Goal: Information Seeking & Learning: Learn about a topic

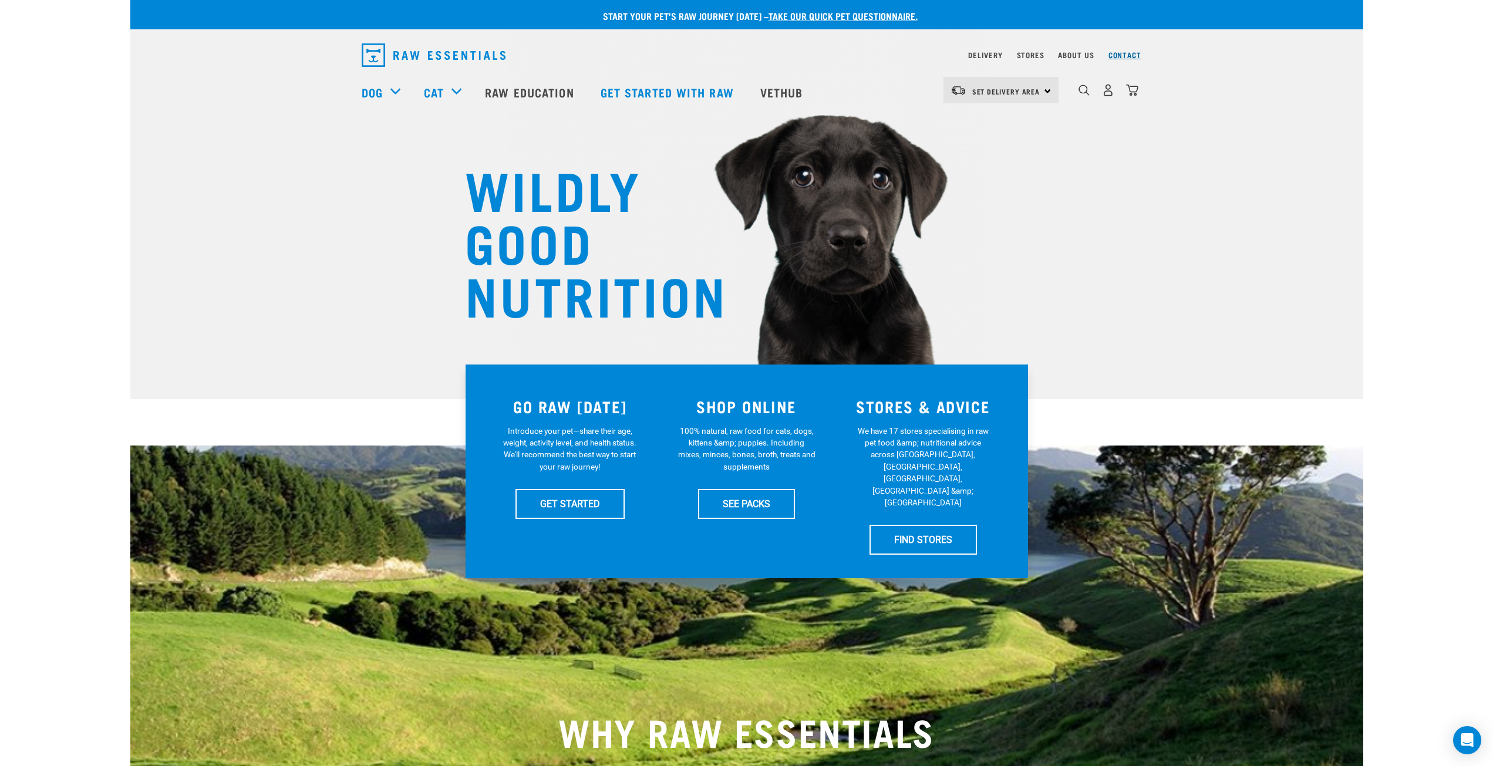
click at [1128, 56] on link "Contact" at bounding box center [1125, 55] width 33 height 4
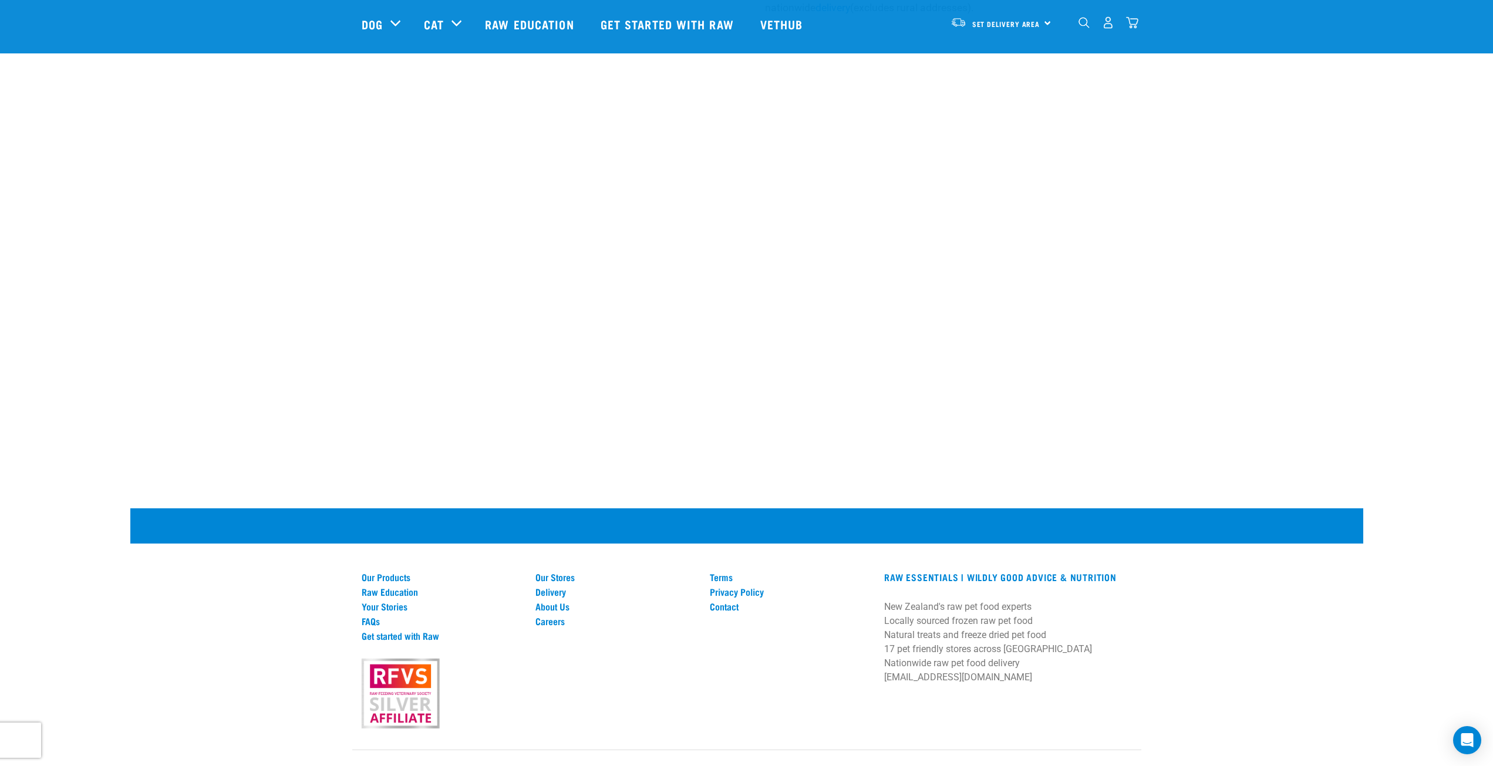
scroll to position [556, 0]
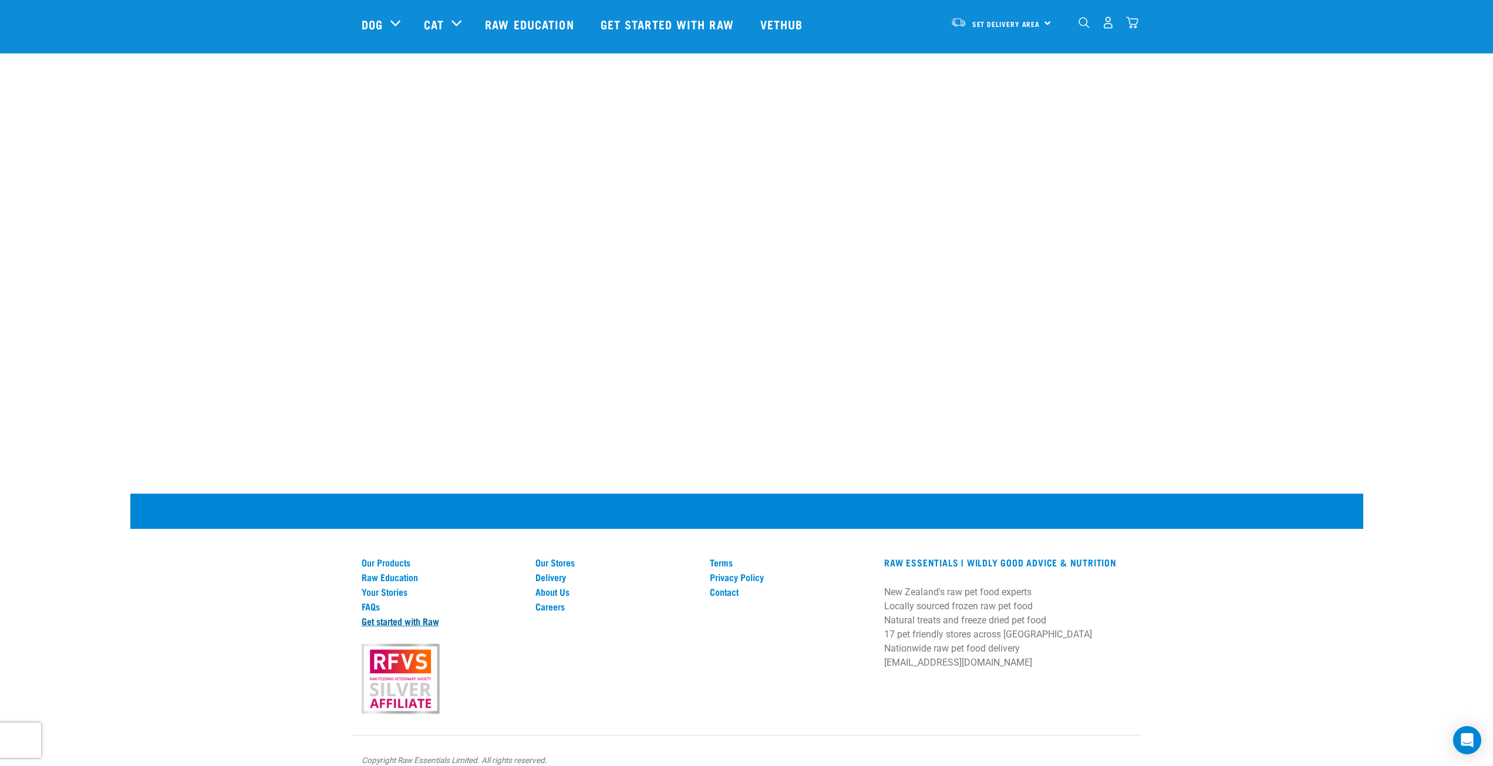
click at [427, 616] on link "Get started with Raw" at bounding box center [442, 621] width 160 height 11
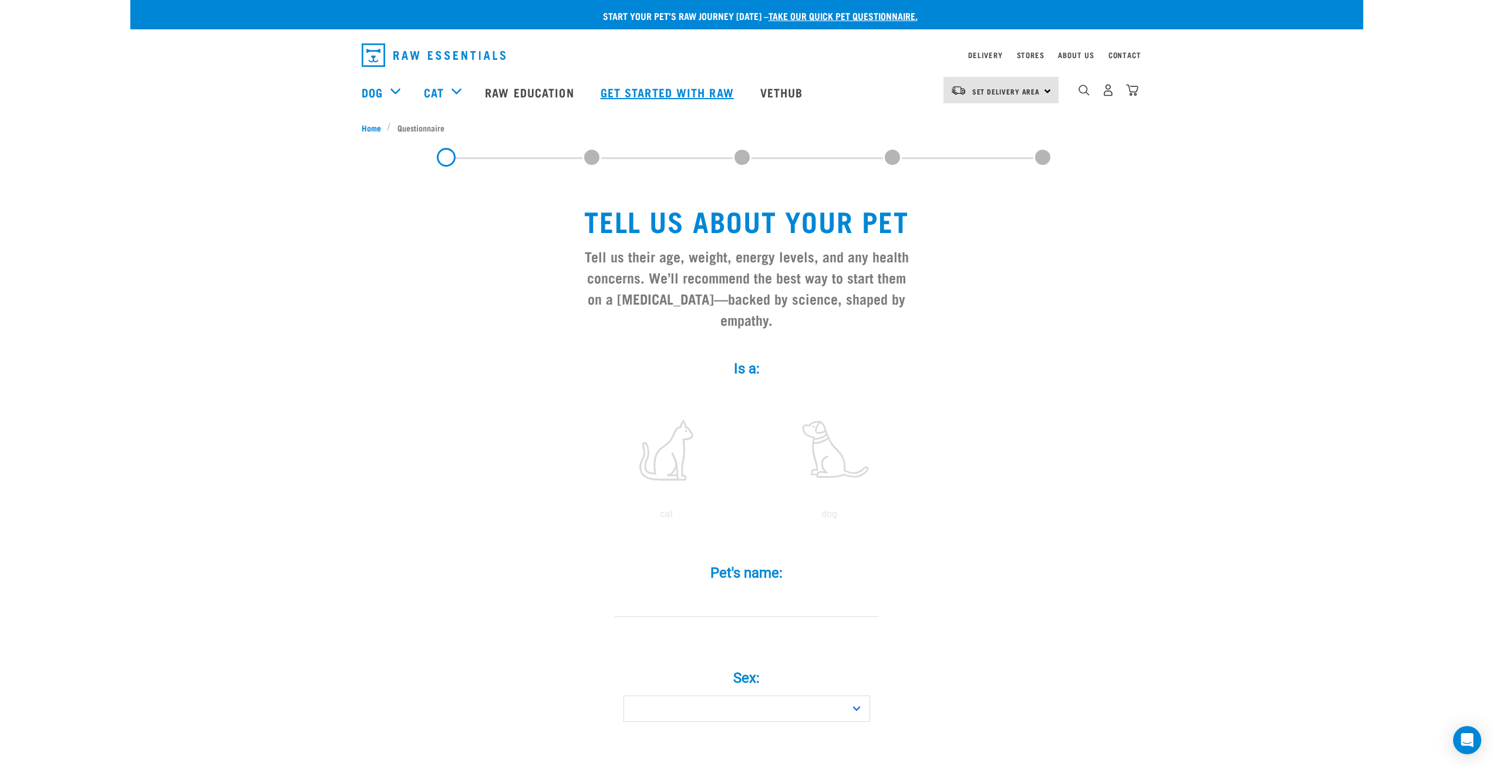
click at [668, 89] on link "Get started with Raw" at bounding box center [669, 92] width 160 height 47
click at [659, 92] on link "Get started with Raw" at bounding box center [669, 92] width 160 height 47
click at [551, 88] on link "Raw Education" at bounding box center [530, 92] width 115 height 47
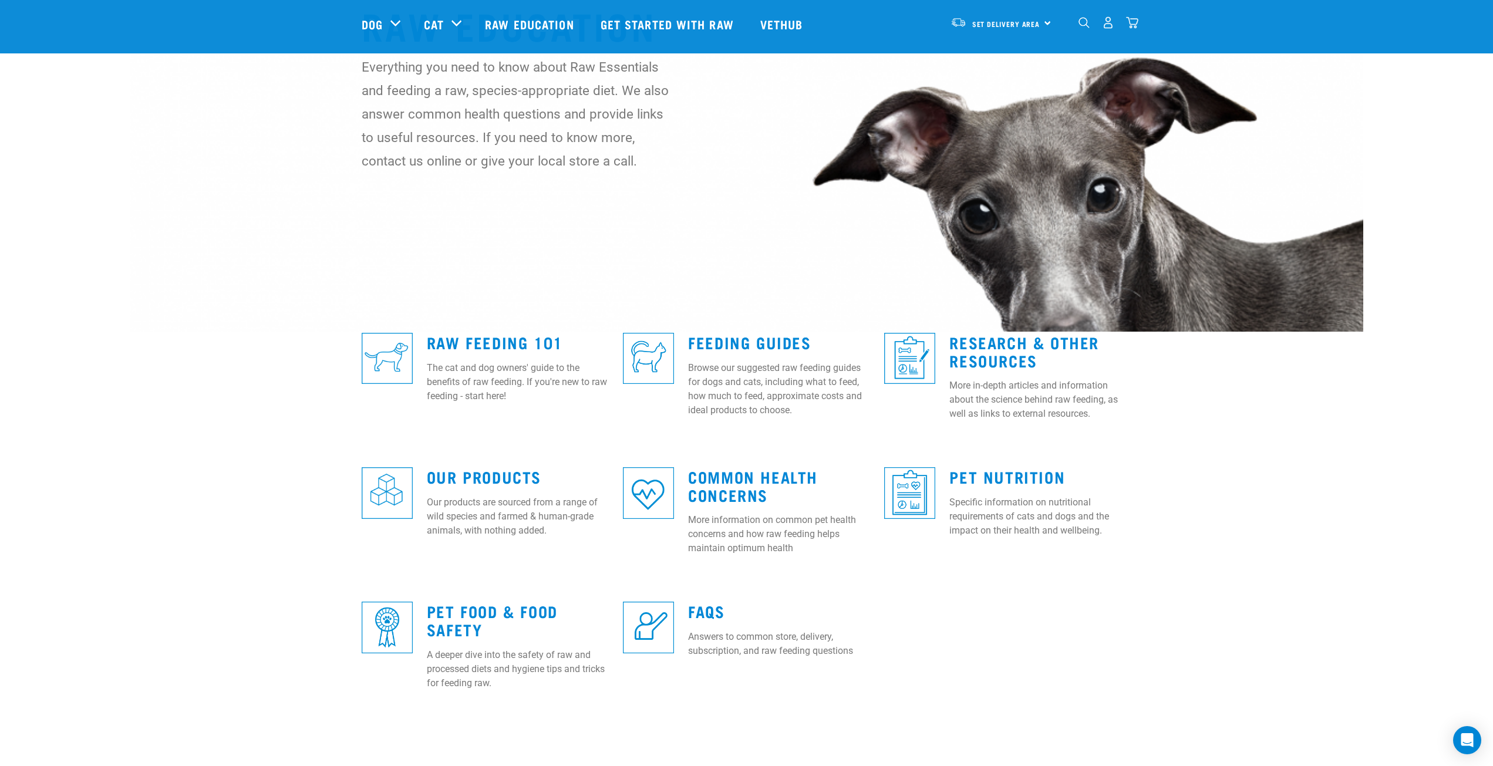
scroll to position [235, 0]
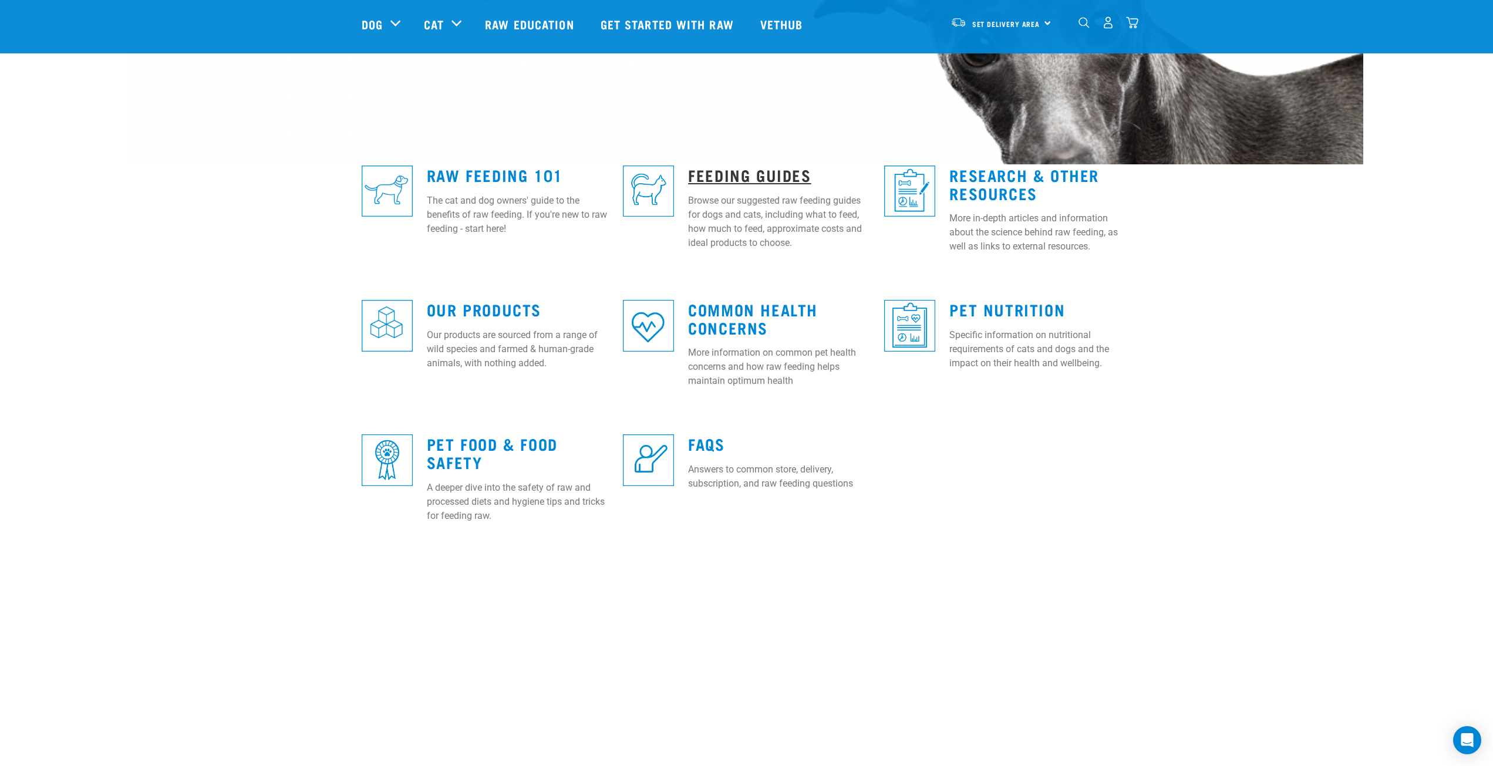
click at [754, 179] on link "Feeding Guides" at bounding box center [749, 174] width 123 height 9
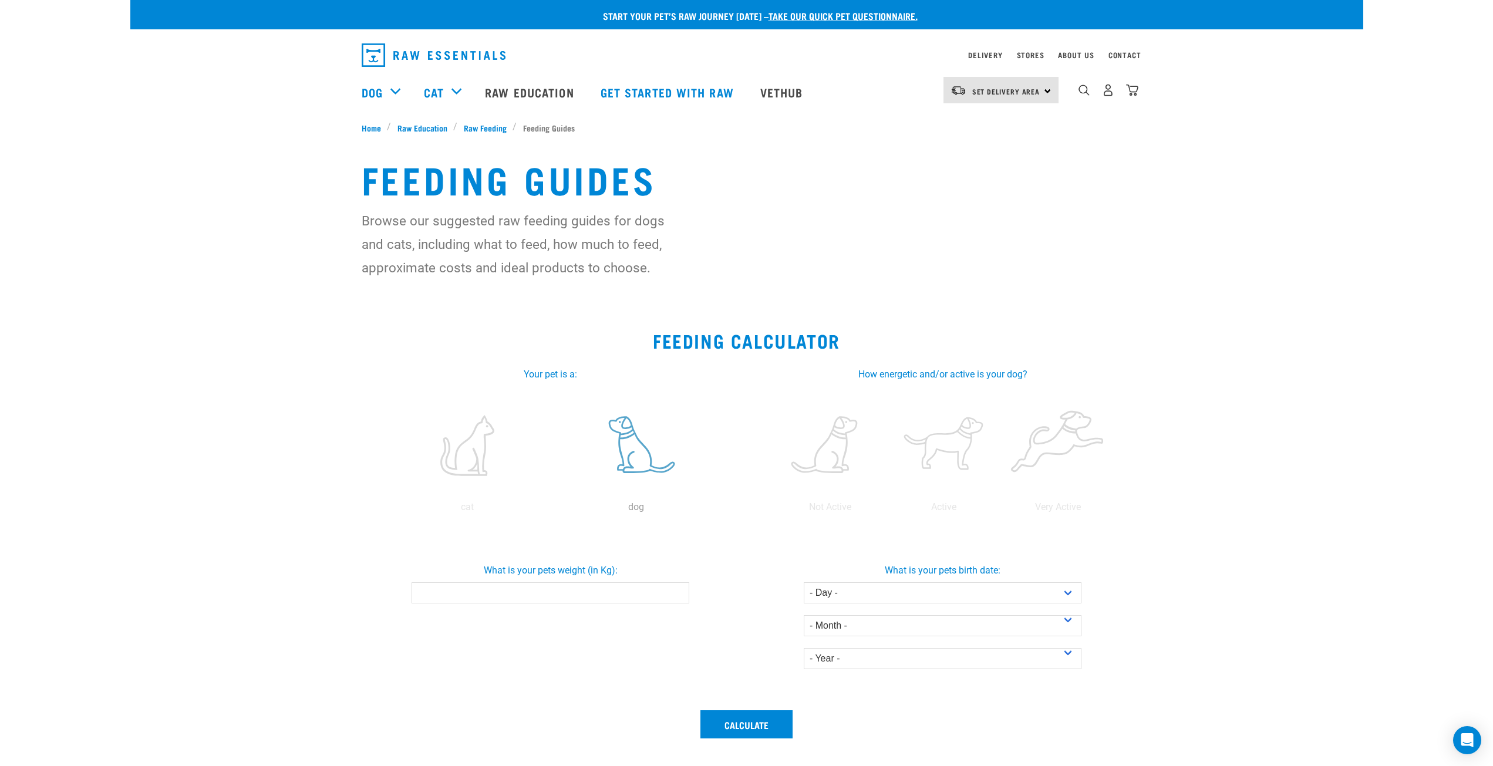
click at [632, 456] on label at bounding box center [636, 446] width 164 height 100
click at [552, 510] on input "radio" at bounding box center [552, 510] width 0 height 0
click at [624, 593] on input "What is your pets weight (in Kg):" at bounding box center [551, 593] width 278 height 21
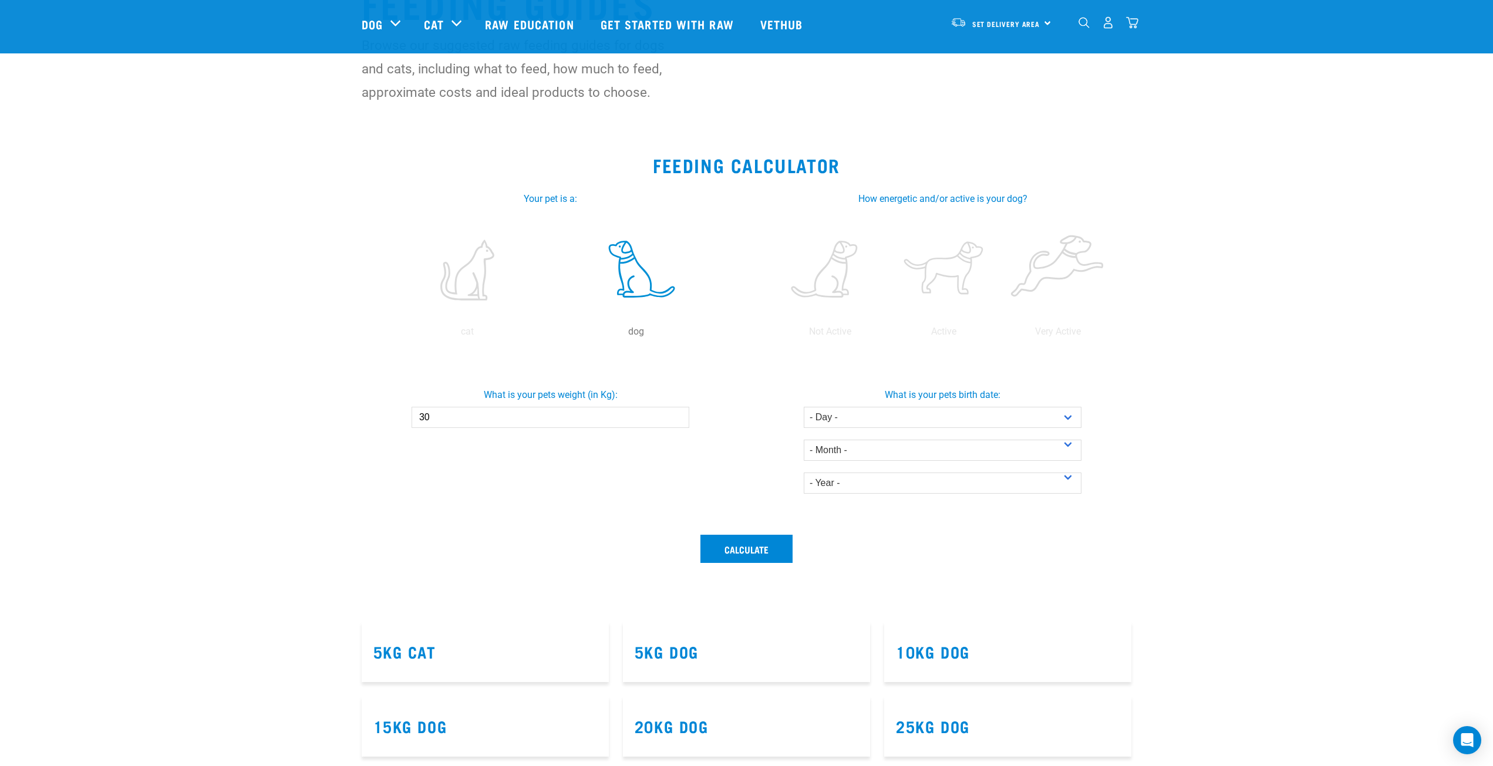
scroll to position [117, 0]
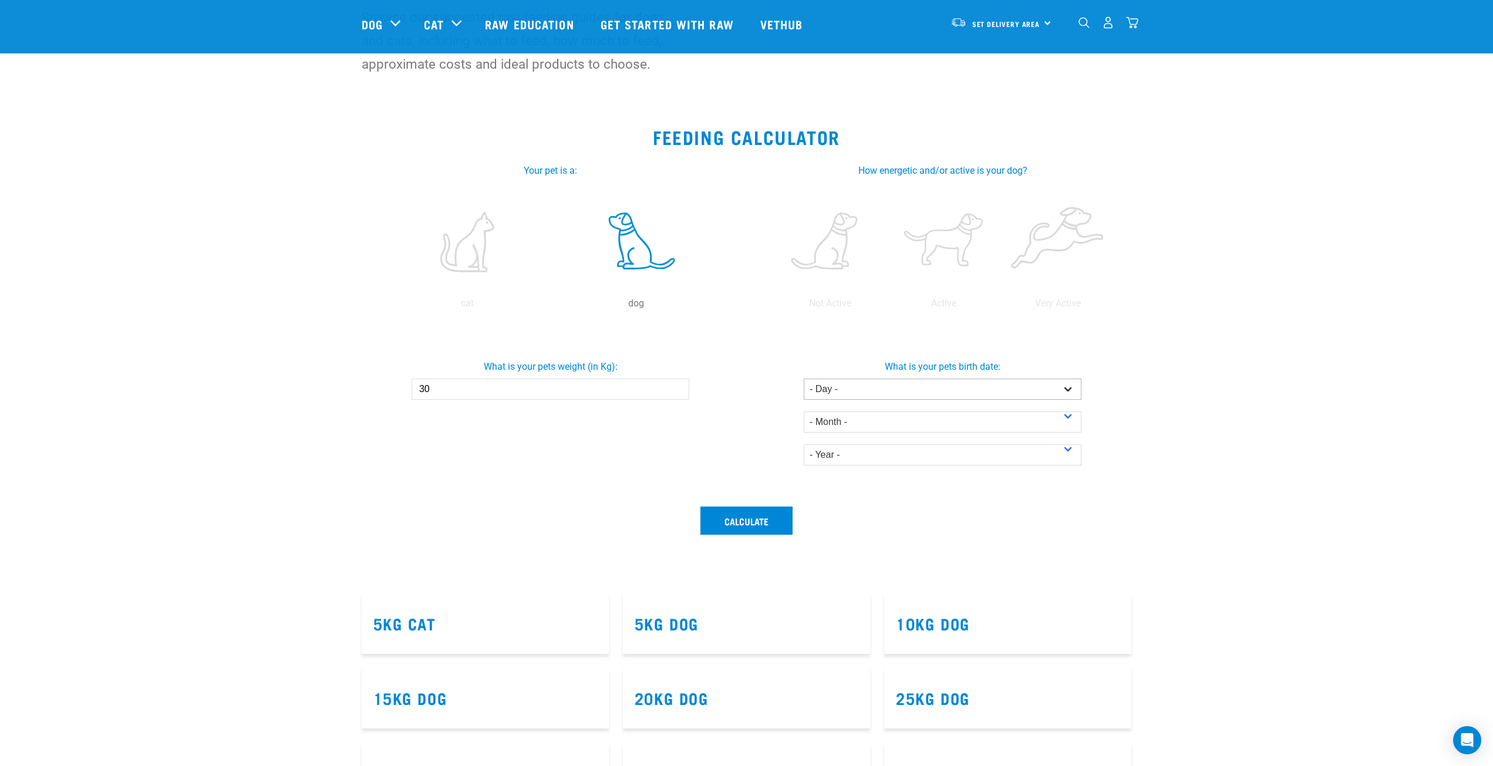
type input "30"
click at [962, 386] on select "- Day - 1 2 3 4 5 6 7 8 9 10 11 12 13 14 15 16 17 18 19 20 21 22 23 24 25 26 27" at bounding box center [943, 389] width 278 height 21
select select "15"
click at [804, 379] on select "- Day - 1 2 3 4 5 6 7 8 9 10 11 12 13 14 15 16 17 18 19 20 21 22 23 24 25 26 27" at bounding box center [943, 389] width 278 height 21
click at [941, 422] on select "- Month - January February March April May June July August September October N…" at bounding box center [943, 422] width 278 height 21
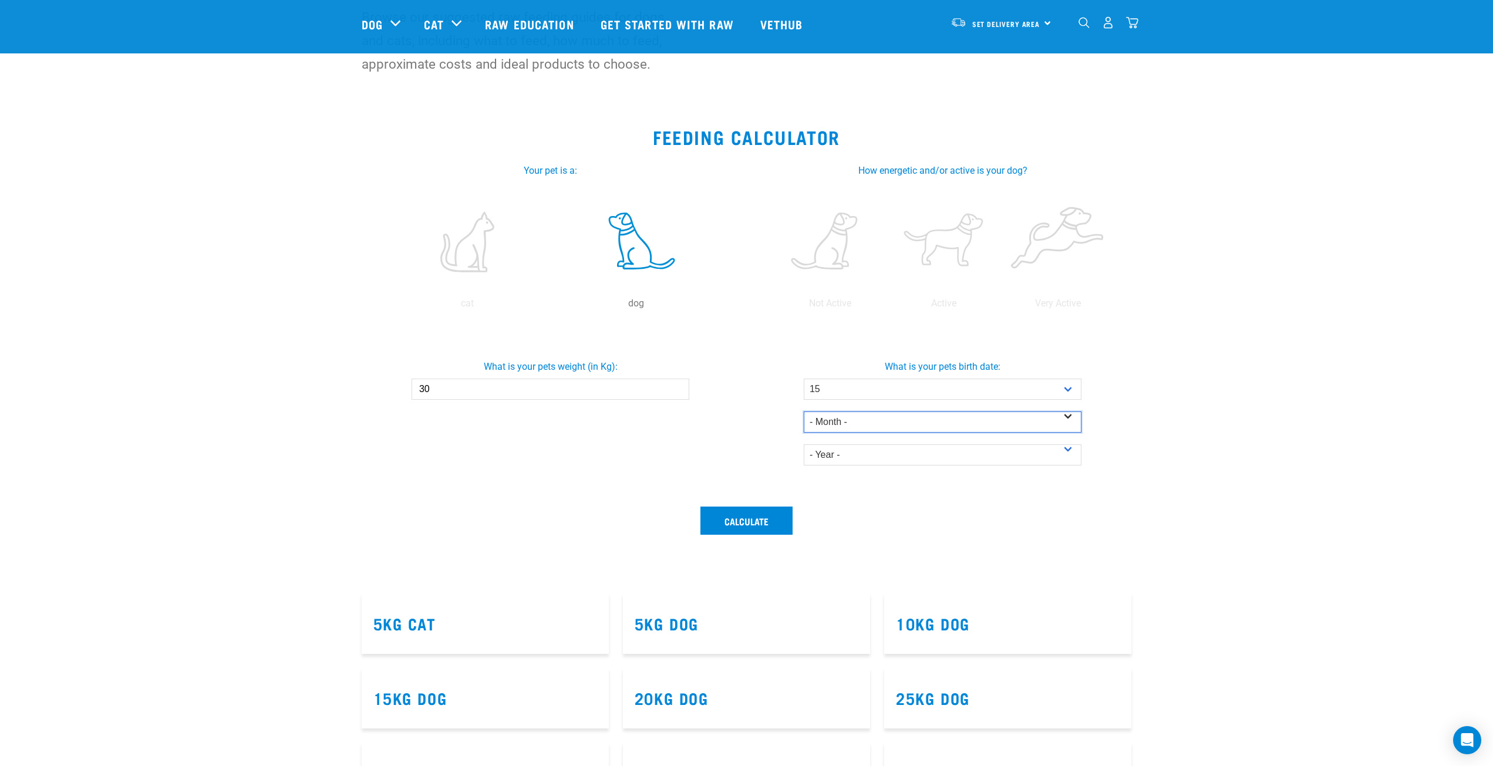
select select "August"
click at [804, 412] on select "- Month - January February March April May June July August September October N…" at bounding box center [943, 422] width 278 height 21
click at [921, 455] on select "- Year - 2025 2024 2023 2022 2021 2020 2019 2018 2017 2016 2015 2014" at bounding box center [943, 455] width 278 height 21
select select "2024"
click at [804, 445] on select "- Year - 2025 2024 2023 2022 2021 2020 2019 2018 2017 2016 2015 2014" at bounding box center [943, 455] width 278 height 21
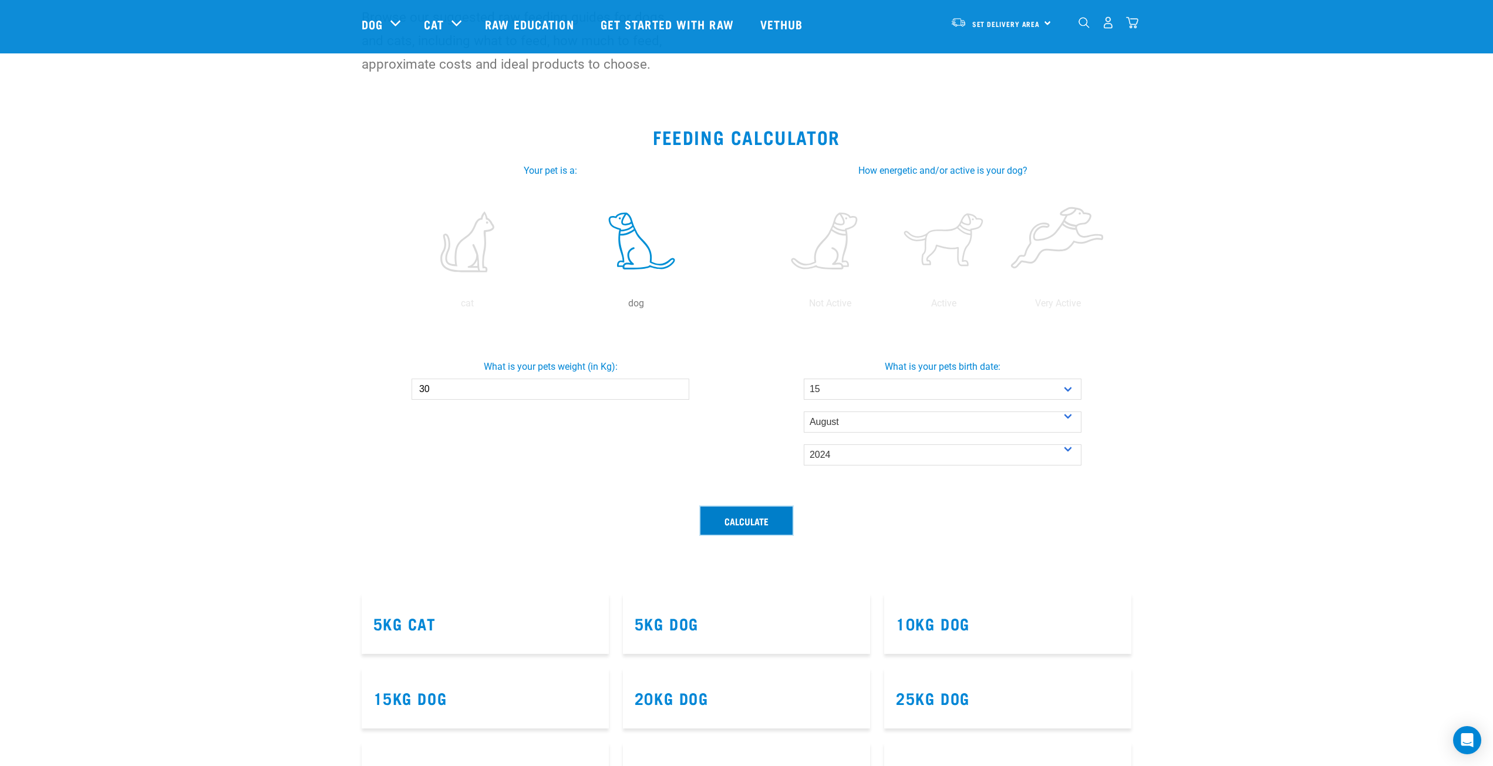
click at [753, 516] on button "Calculate" at bounding box center [747, 521] width 92 height 28
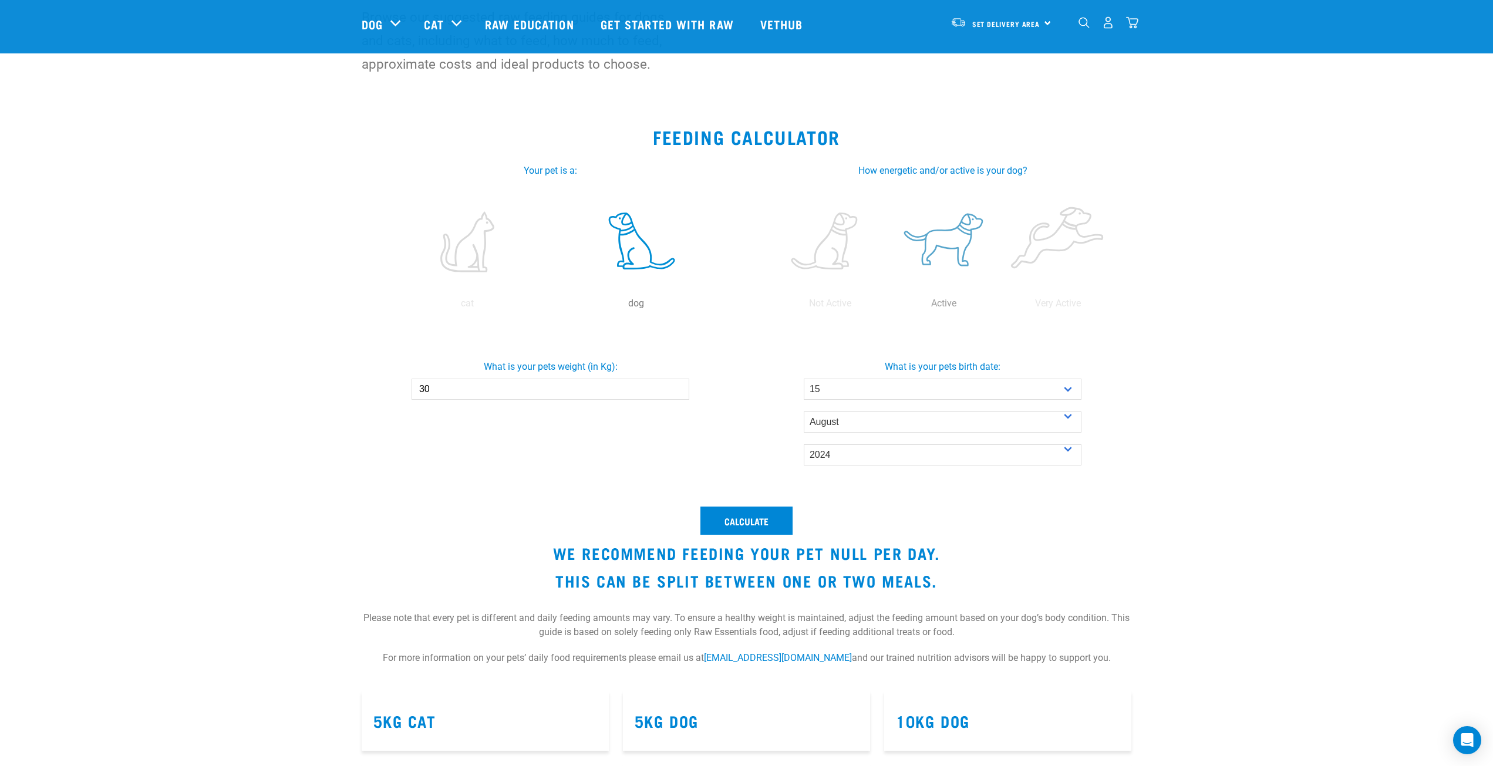
click at [933, 238] on label at bounding box center [944, 242] width 109 height 100
click at [887, 307] on input "radio" at bounding box center [887, 307] width 0 height 0
click at [756, 518] on button "Calculate" at bounding box center [747, 521] width 92 height 28
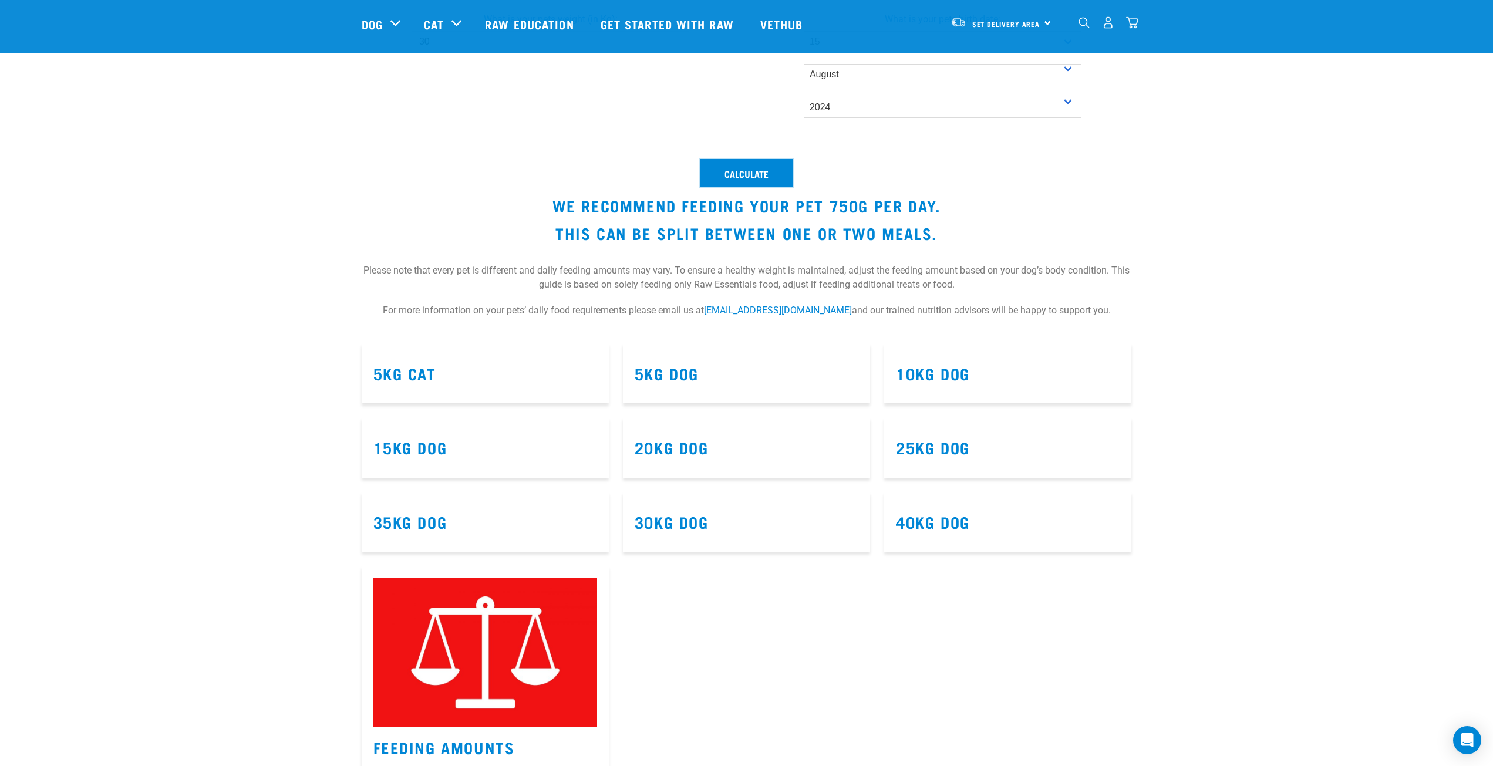
scroll to position [470, 0]
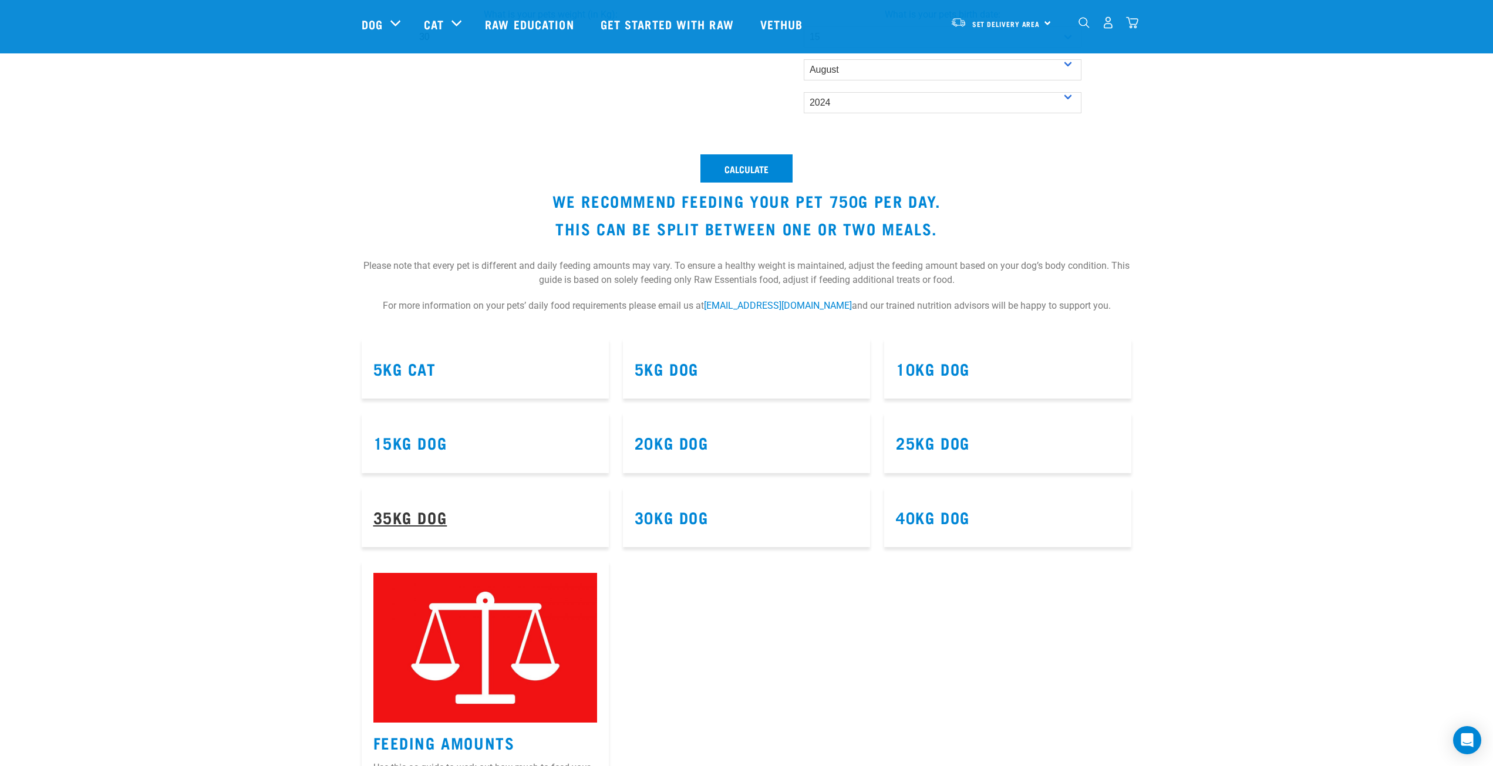
click at [418, 519] on link "35kg Dog" at bounding box center [410, 517] width 74 height 9
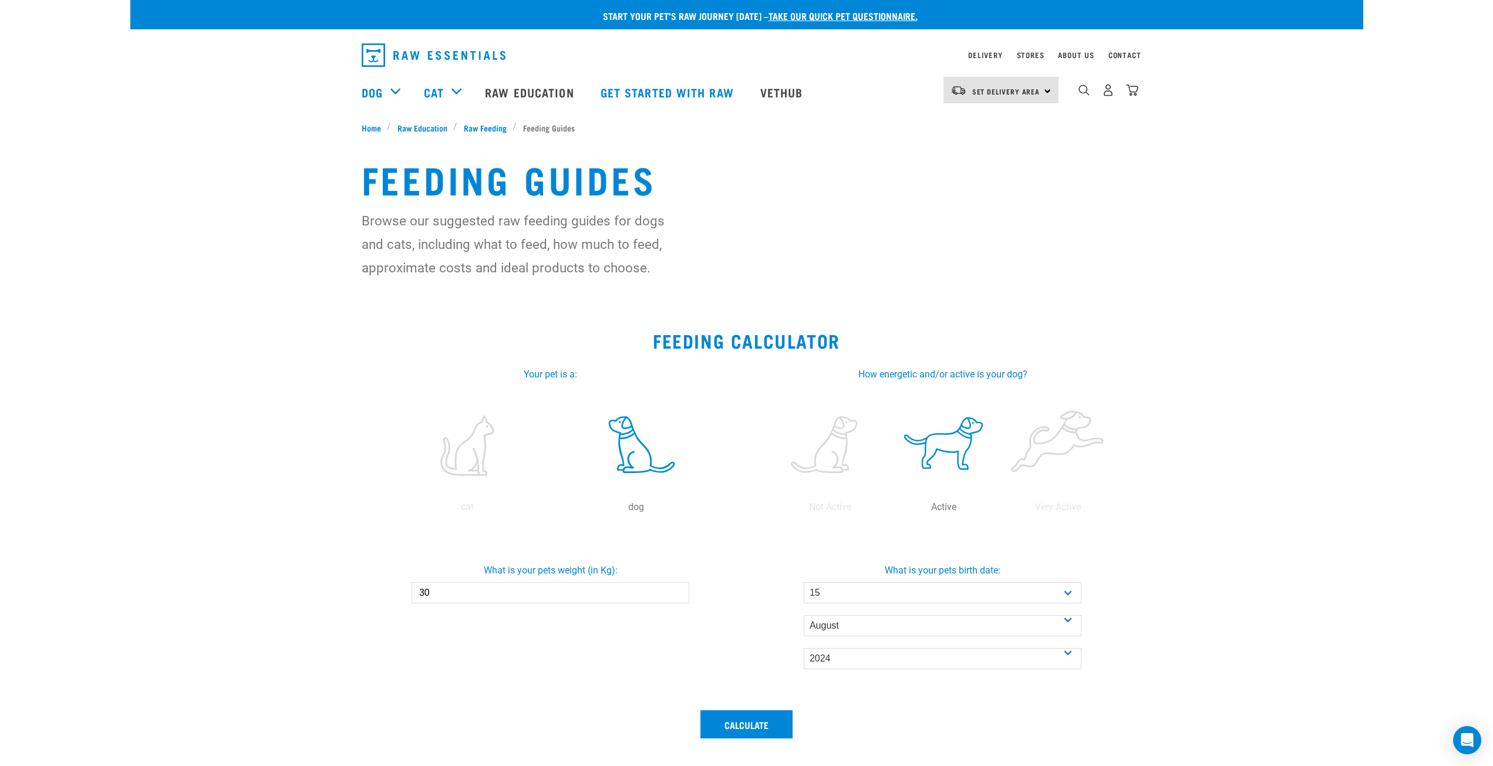
select select "15"
select select "August"
select select "2024"
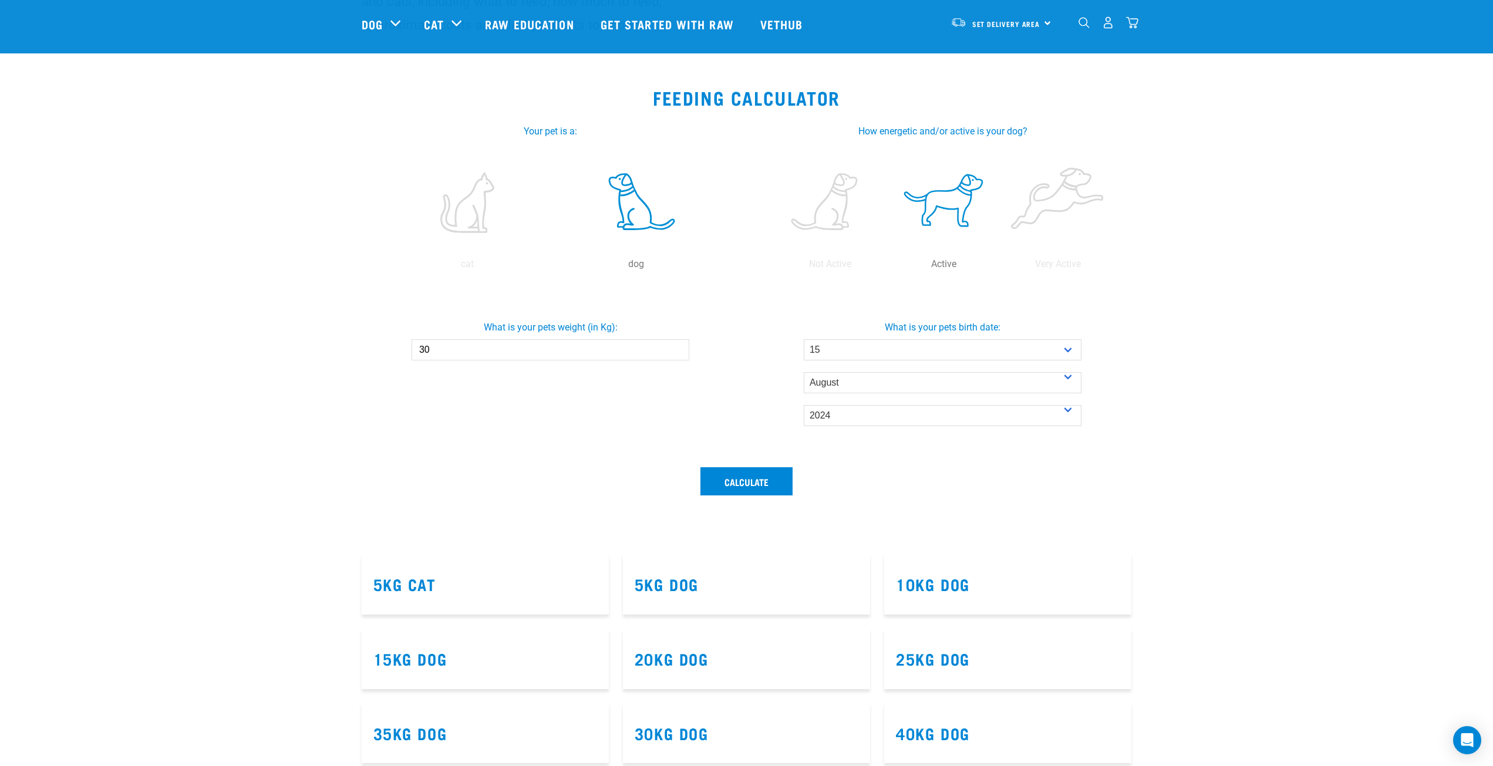
scroll to position [80, 0]
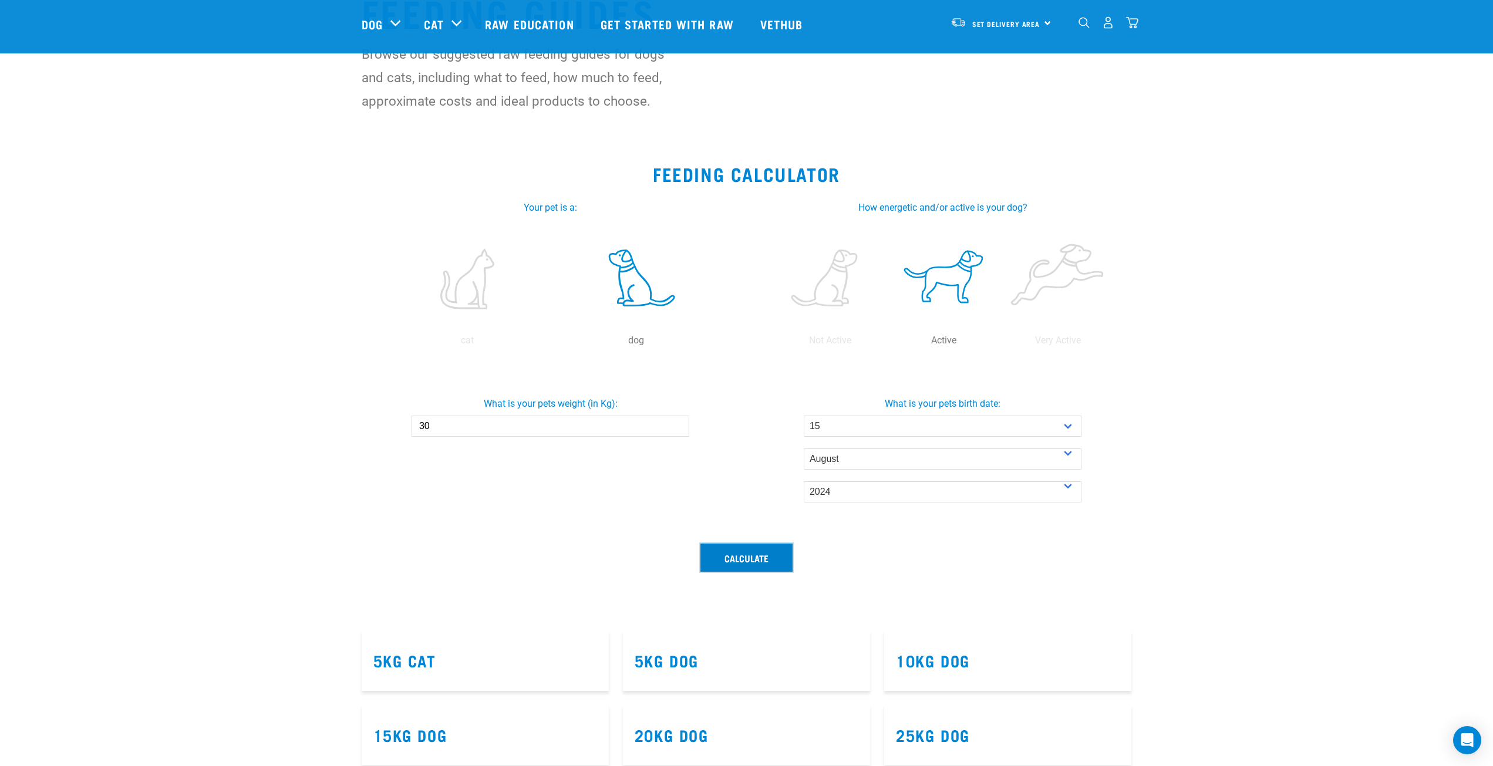
click at [748, 552] on button "Calculate" at bounding box center [747, 558] width 92 height 28
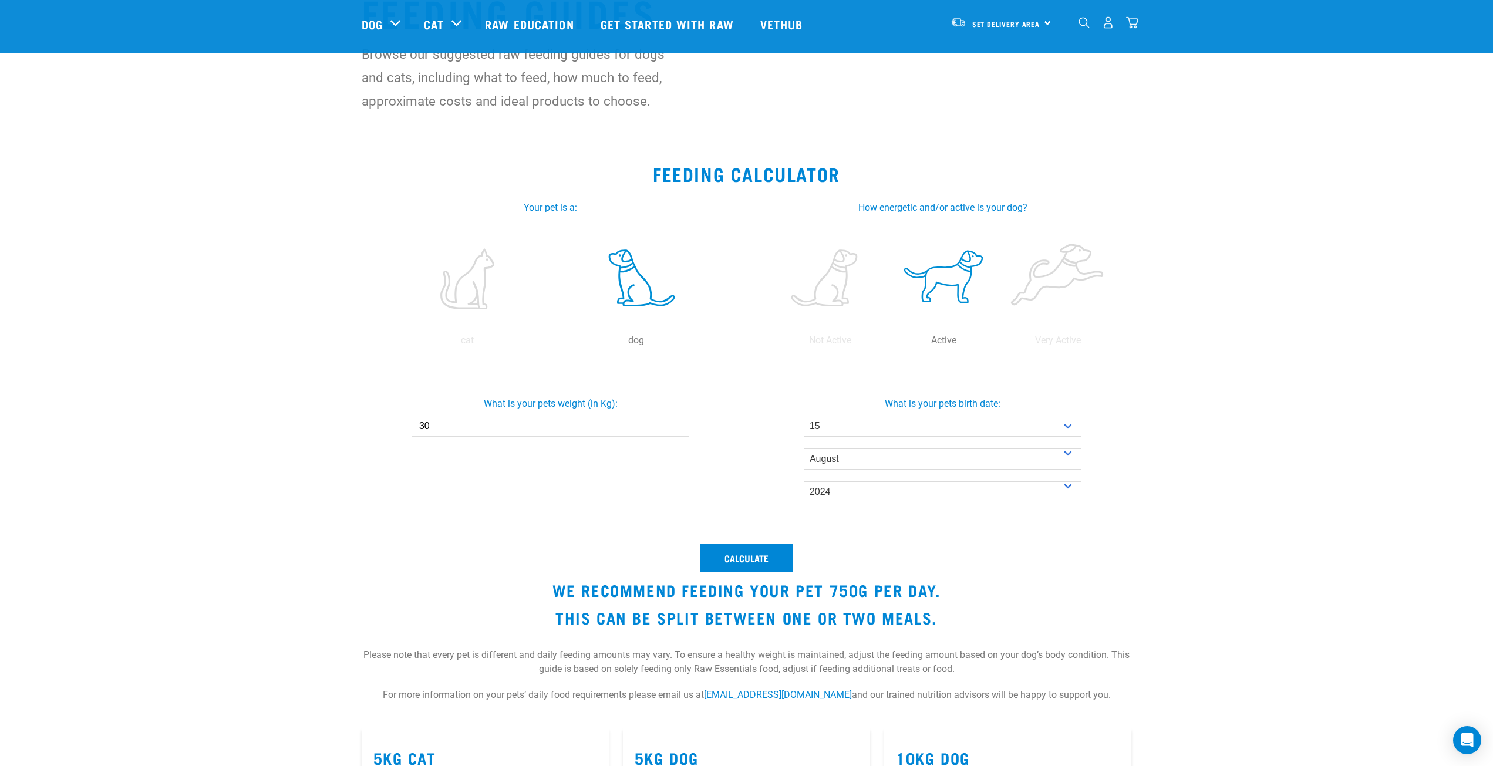
click at [483, 428] on input "30" at bounding box center [551, 426] width 278 height 21
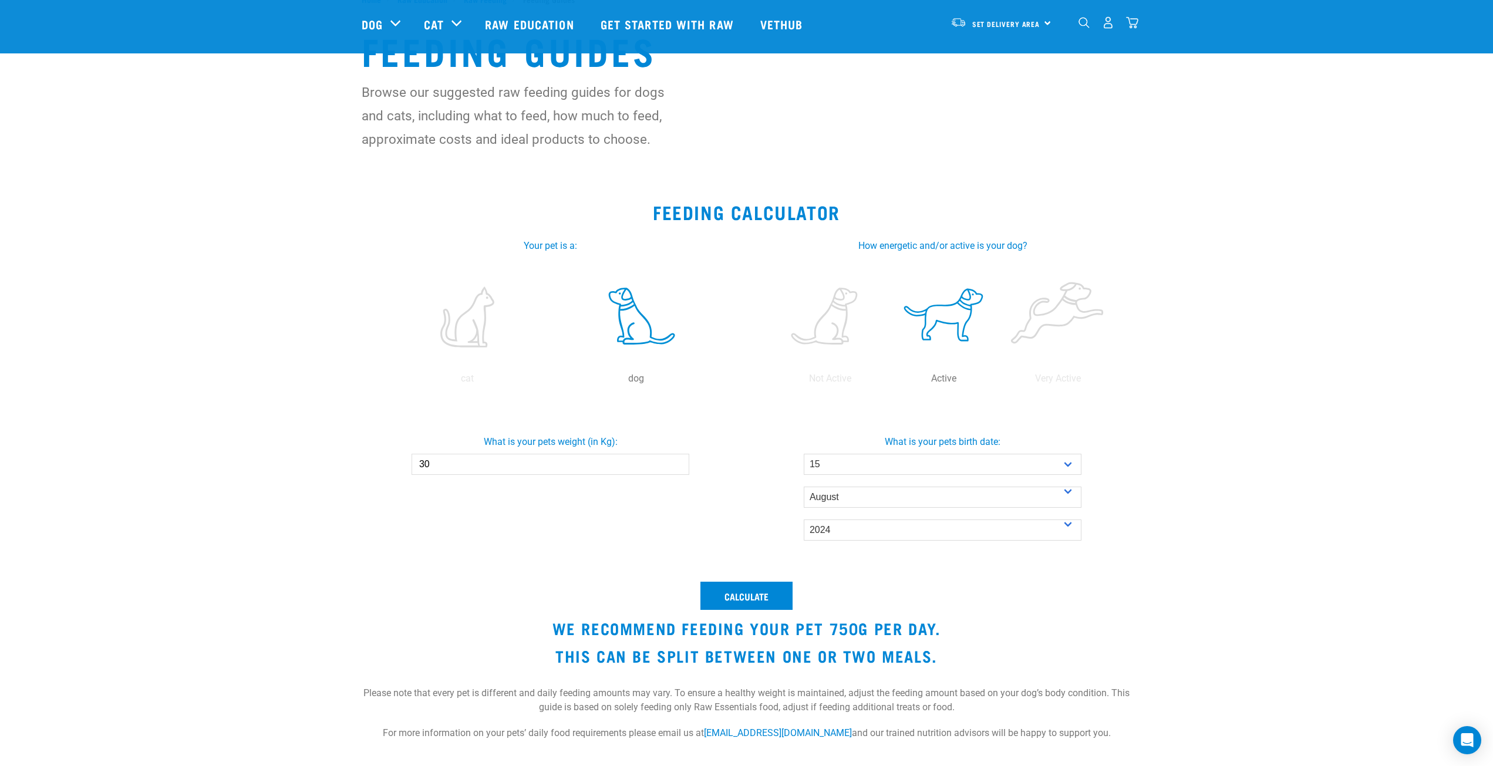
click at [483, 428] on div "What is your pets weight (in Kg): 30" at bounding box center [550, 450] width 397 height 49
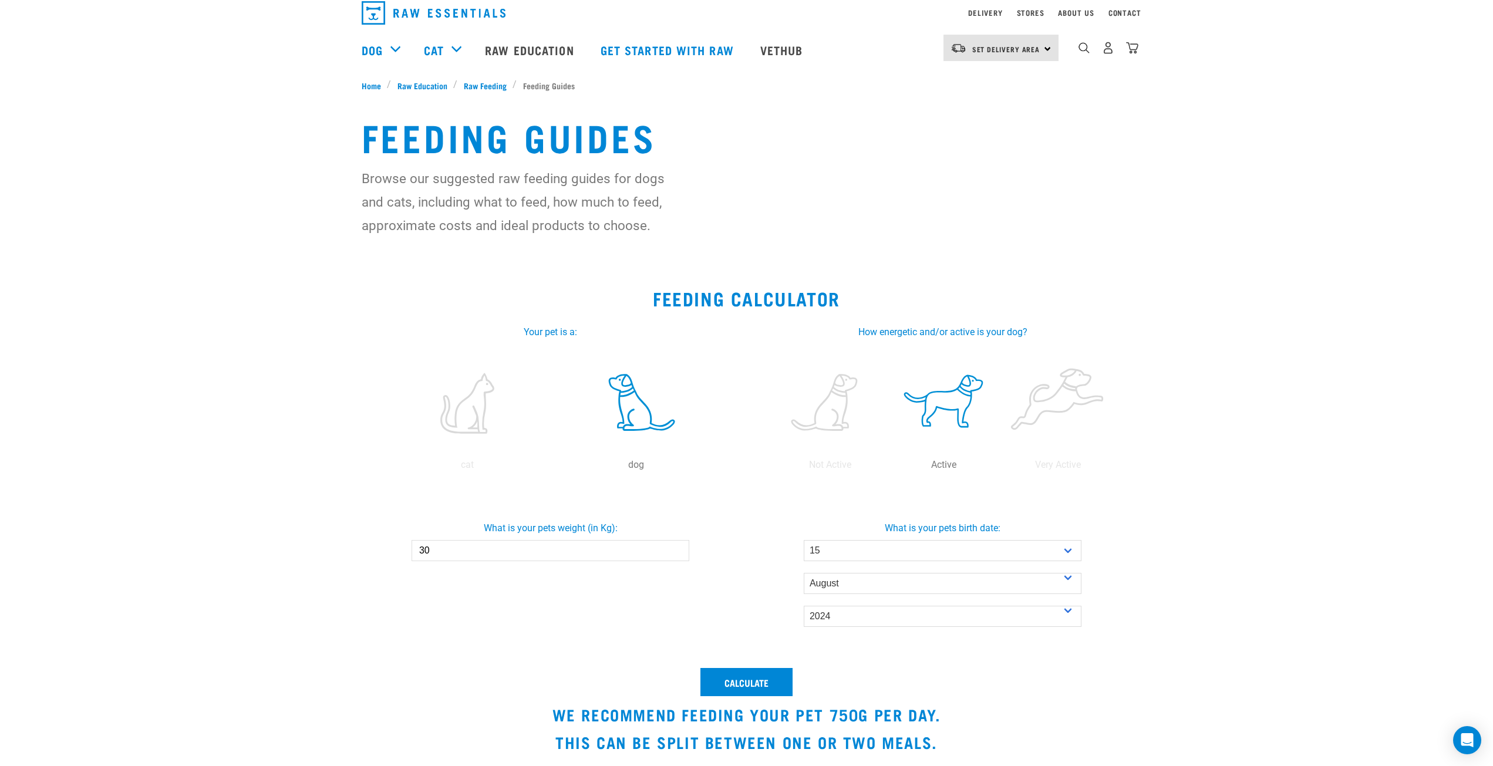
scroll to position [22, 0]
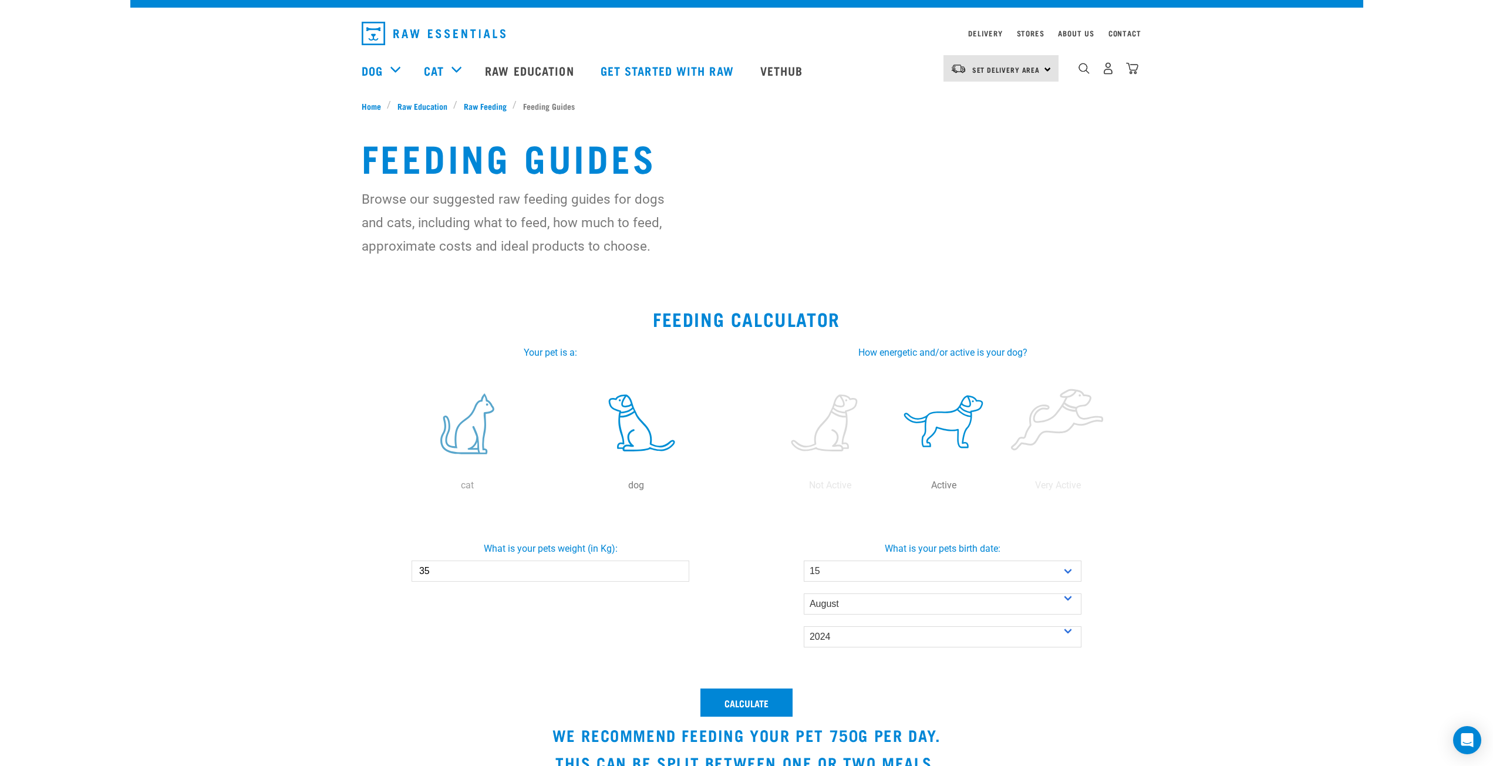
click at [701, 689] on button "Calculate" at bounding box center [747, 703] width 92 height 28
type input "30"
click at [701, 689] on button "Calculate" at bounding box center [747, 703] width 92 height 28
click at [1128, 32] on link "Contact" at bounding box center [1125, 33] width 33 height 4
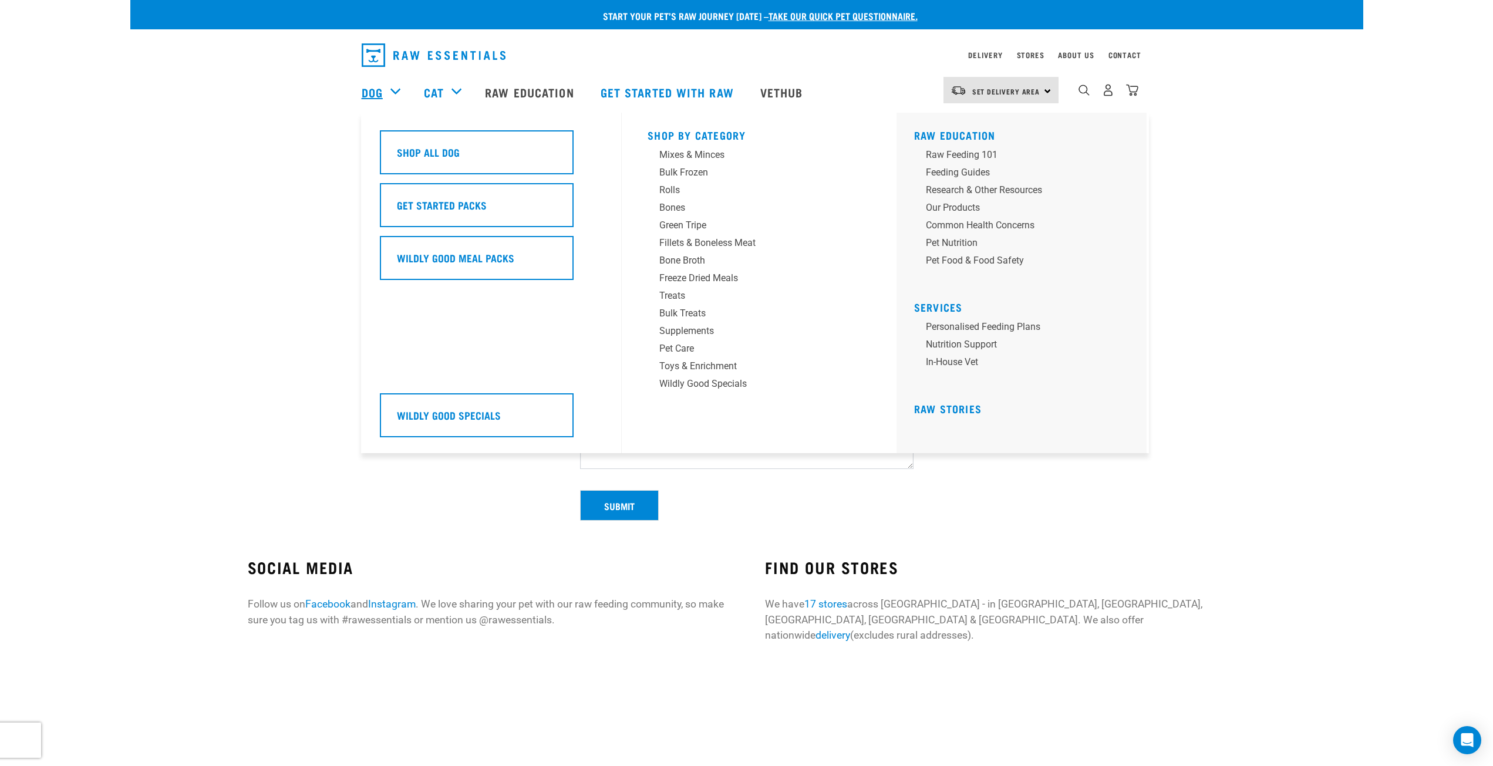
click at [378, 92] on link "Dog" at bounding box center [372, 92] width 21 height 18
click at [429, 198] on h5 "Get Started Packs" at bounding box center [442, 204] width 90 height 15
click at [439, 254] on h5 "Wildly Good Meal Packs" at bounding box center [455, 257] width 117 height 15
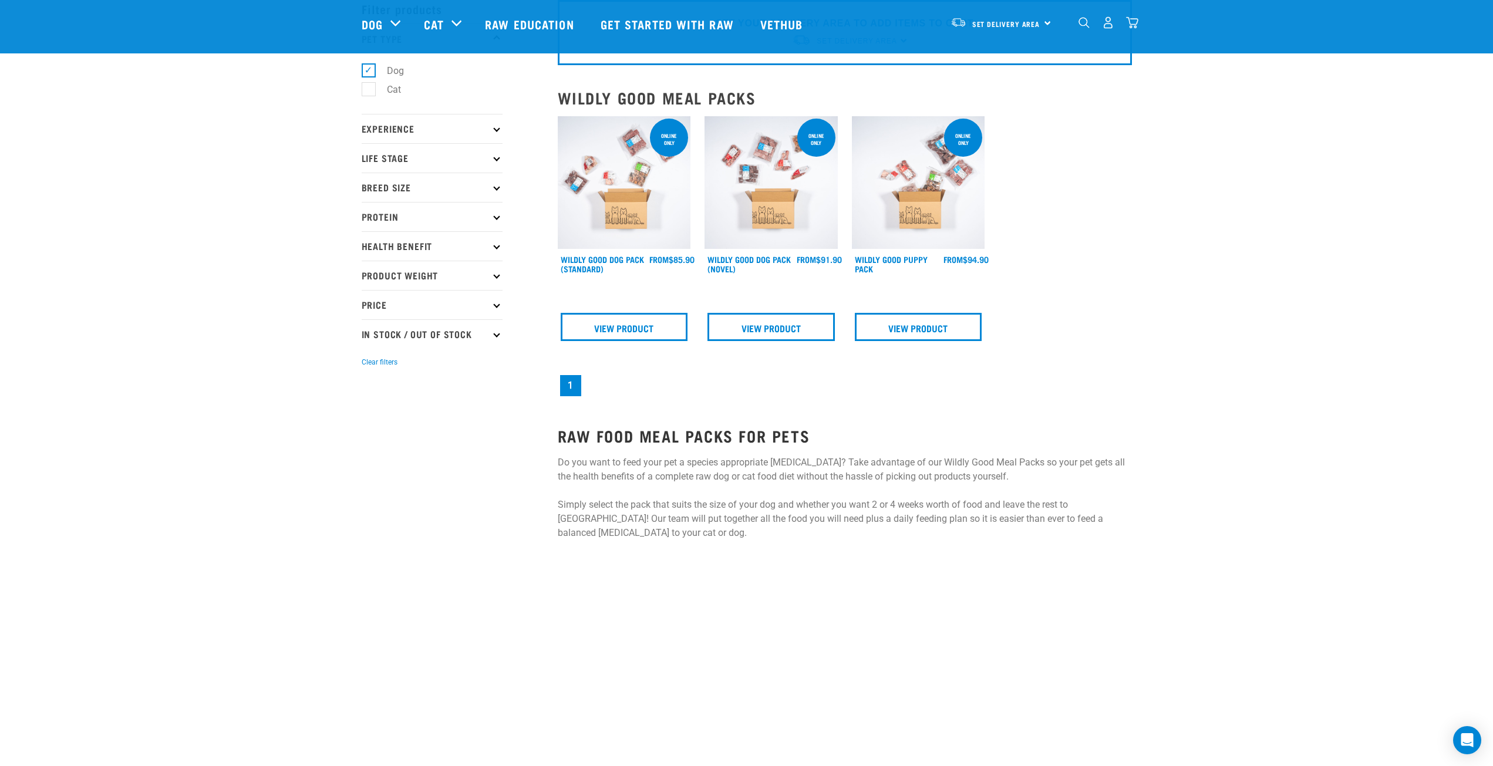
scroll to position [59, 0]
click at [908, 332] on link "View Product" at bounding box center [918, 328] width 127 height 28
